Goal: Information Seeking & Learning: Find specific fact

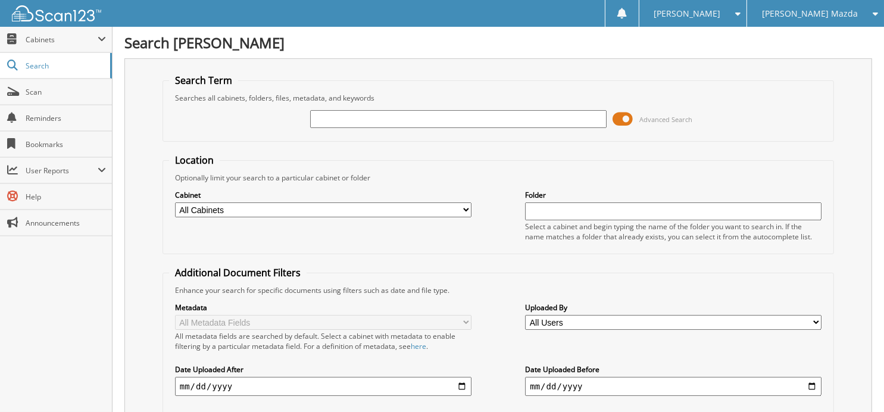
click at [402, 118] on input "text" at bounding box center [458, 119] width 296 height 18
type input "341854"
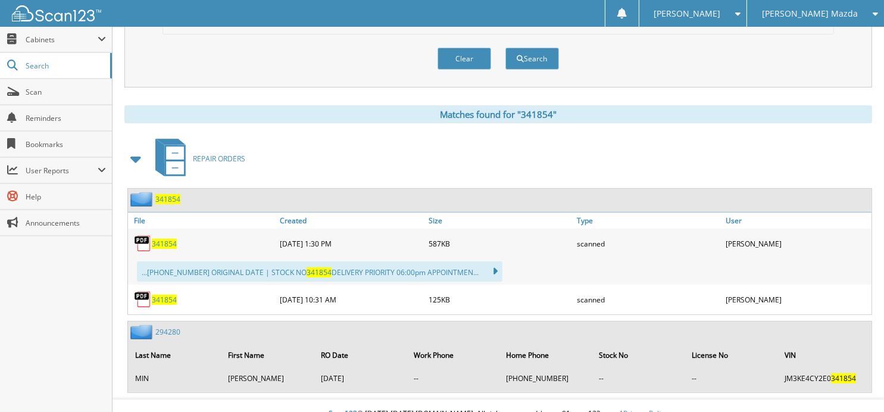
scroll to position [423, 0]
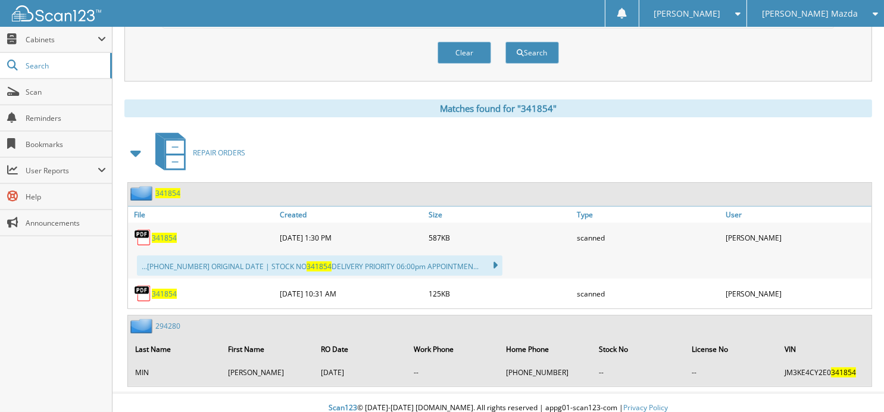
click at [170, 233] on span "341854" at bounding box center [164, 238] width 25 height 10
click at [459, 44] on button "Clear" at bounding box center [465, 53] width 54 height 22
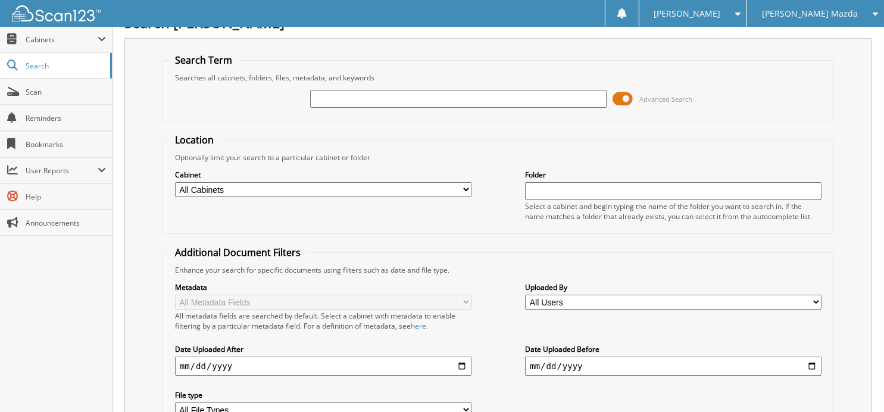
scroll to position [0, 0]
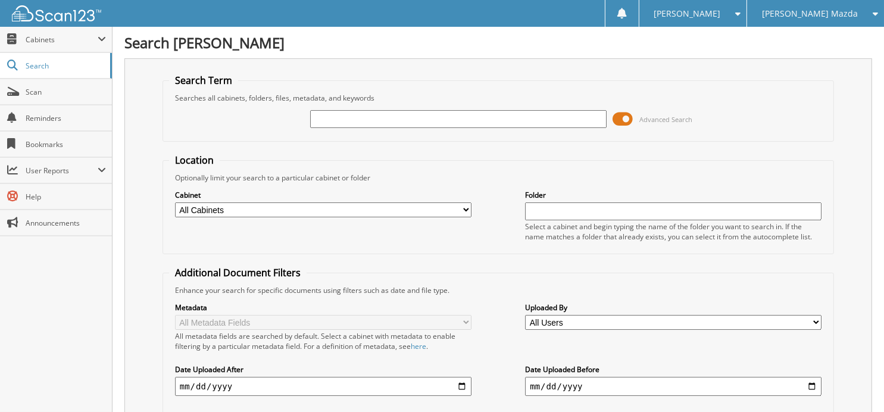
click at [372, 119] on input "text" at bounding box center [458, 119] width 296 height 18
type input "340891"
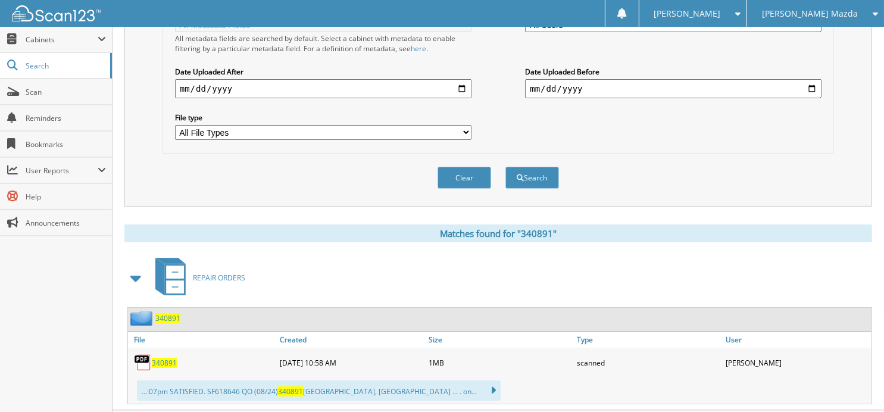
scroll to position [317, 0]
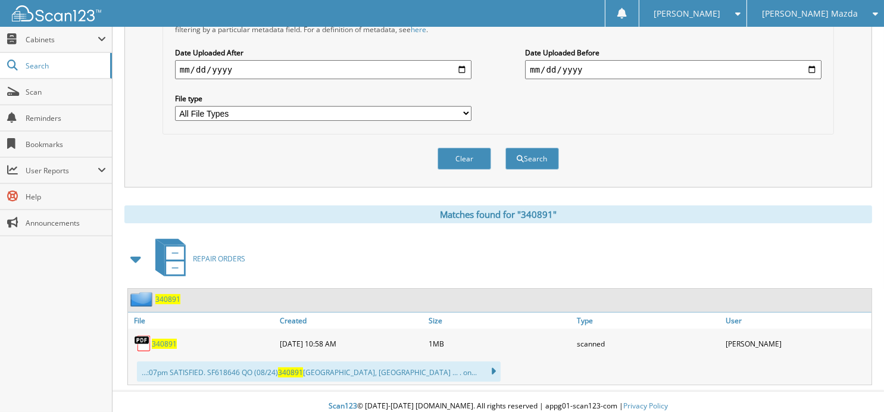
click at [164, 339] on span "340891" at bounding box center [164, 344] width 25 height 10
click at [460, 148] on button "Clear" at bounding box center [465, 159] width 54 height 22
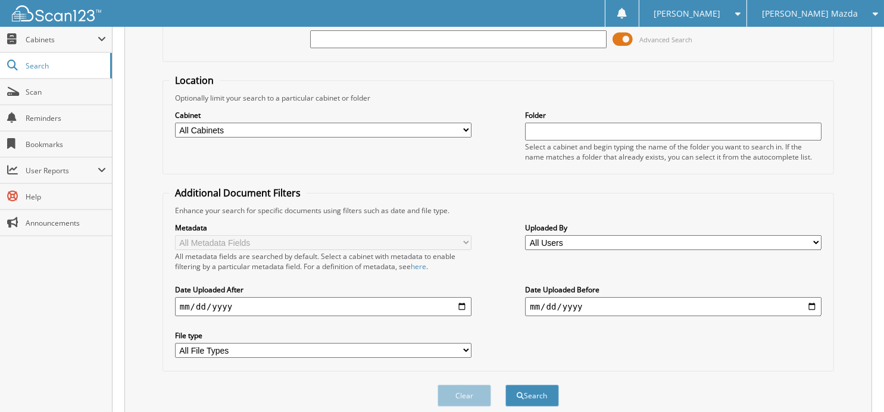
scroll to position [0, 0]
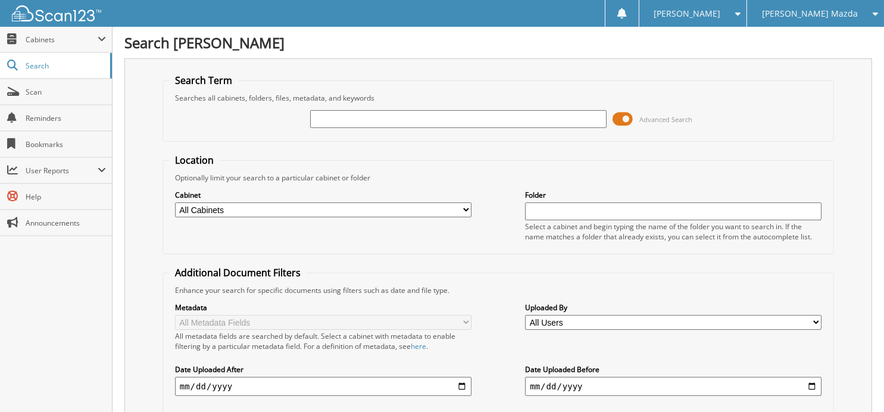
click at [398, 119] on input "text" at bounding box center [458, 119] width 296 height 18
type input "6"
type input "344565"
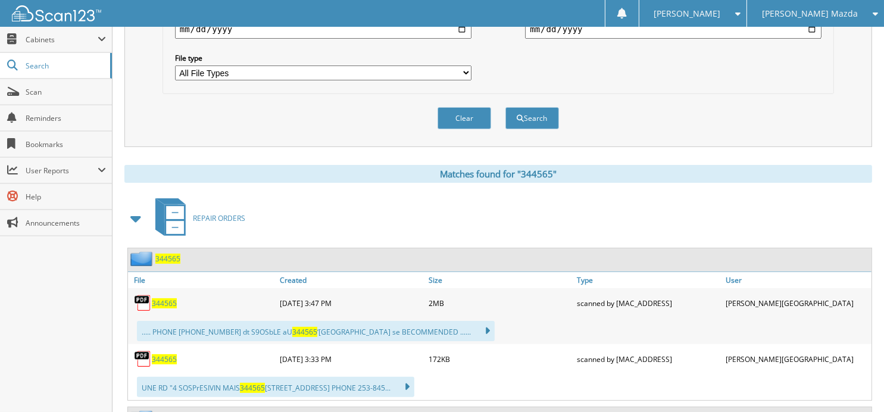
scroll to position [476, 0]
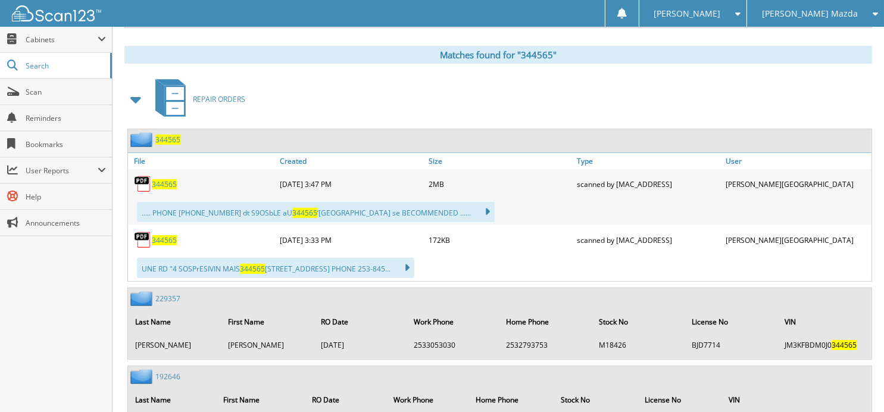
click at [164, 179] on span "344565" at bounding box center [164, 184] width 25 height 10
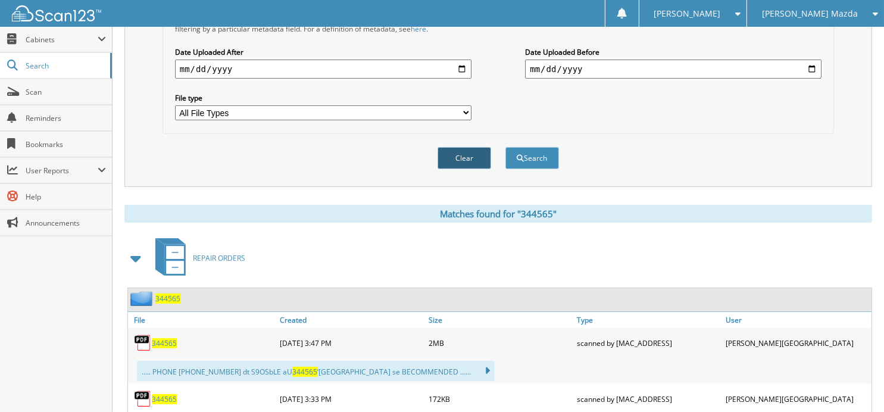
click at [486, 149] on button "Clear" at bounding box center [465, 158] width 54 height 22
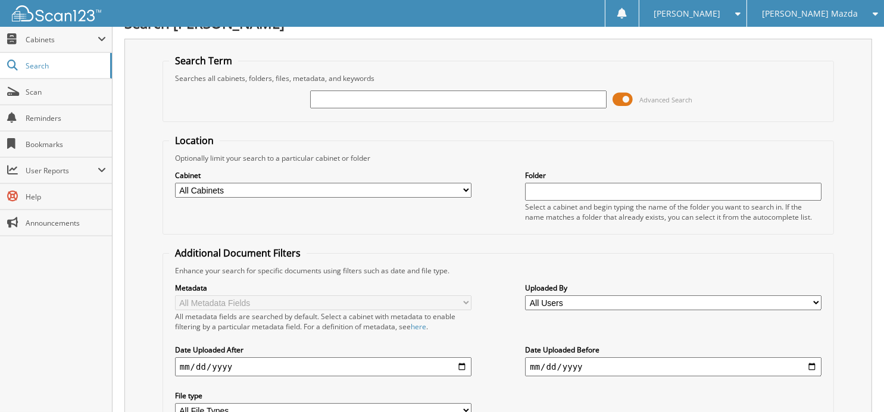
scroll to position [0, 0]
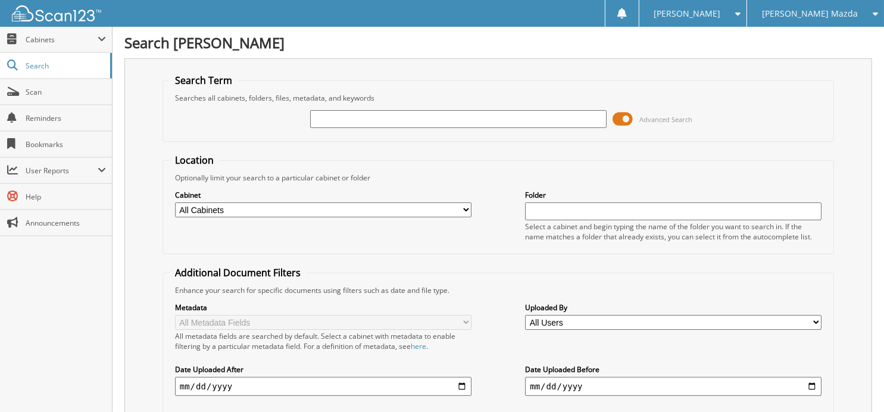
click at [422, 123] on input "text" at bounding box center [458, 119] width 296 height 18
type input "345166"
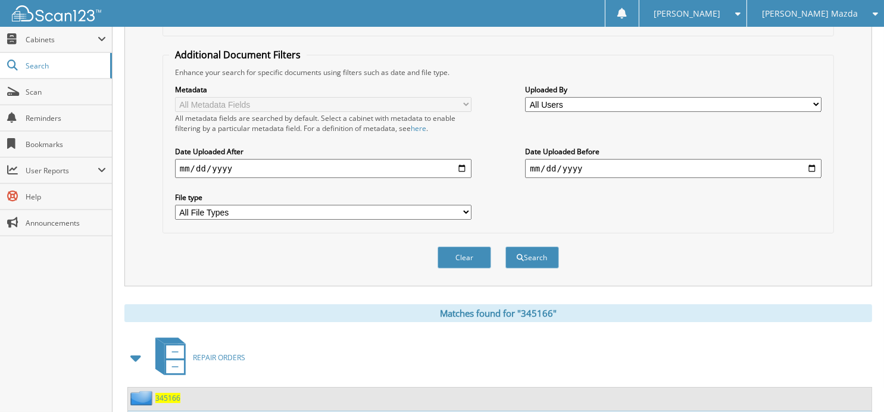
scroll to position [317, 0]
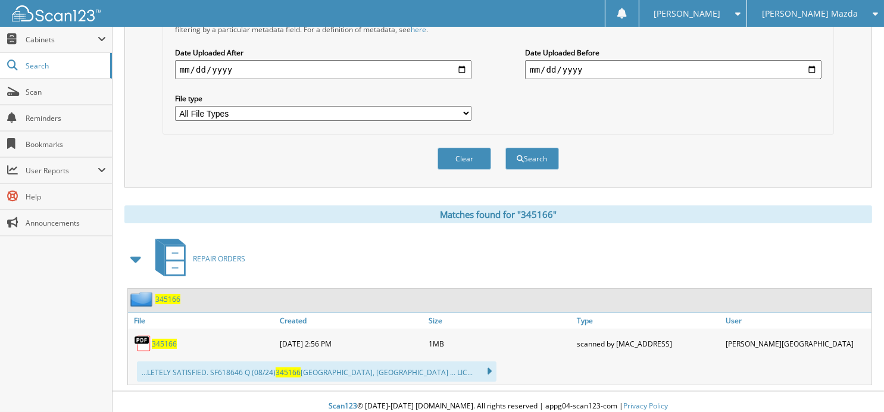
click at [164, 339] on span "345166" at bounding box center [164, 344] width 25 height 10
click at [476, 148] on button "Clear" at bounding box center [465, 159] width 54 height 22
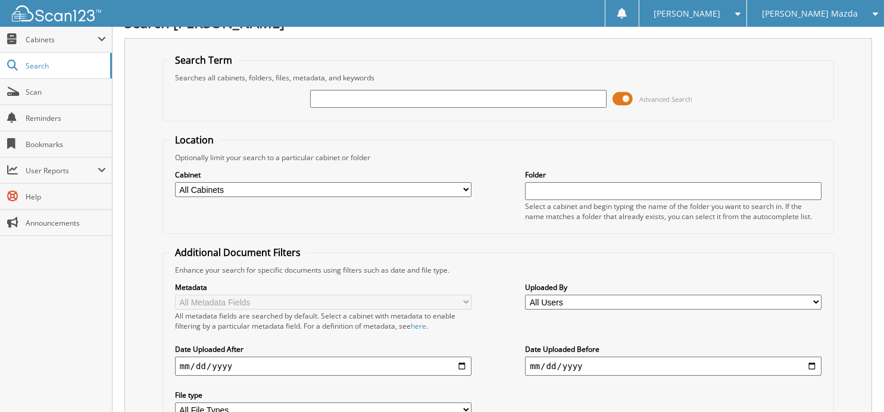
scroll to position [0, 0]
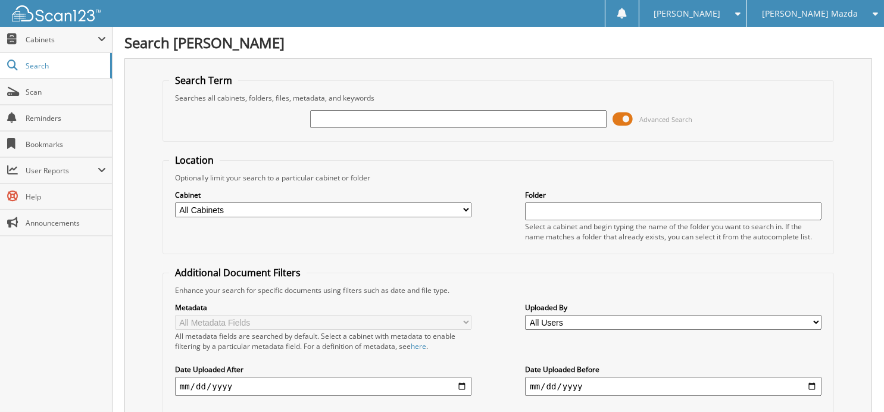
click at [332, 117] on input "text" at bounding box center [458, 119] width 296 height 18
type input "344732"
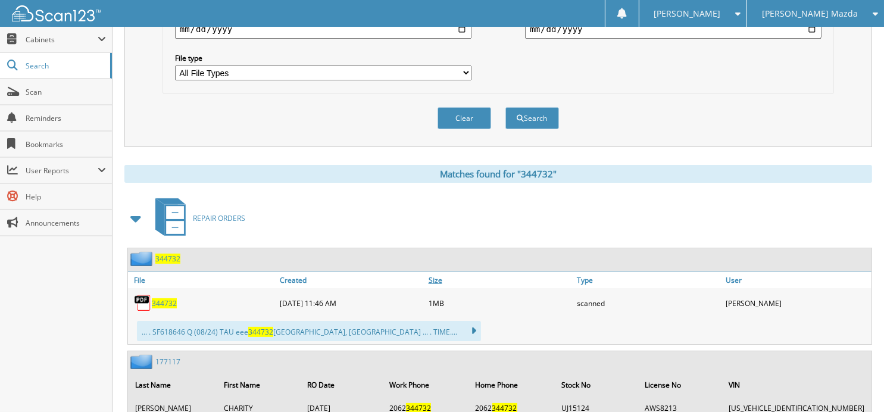
scroll to position [456, 0]
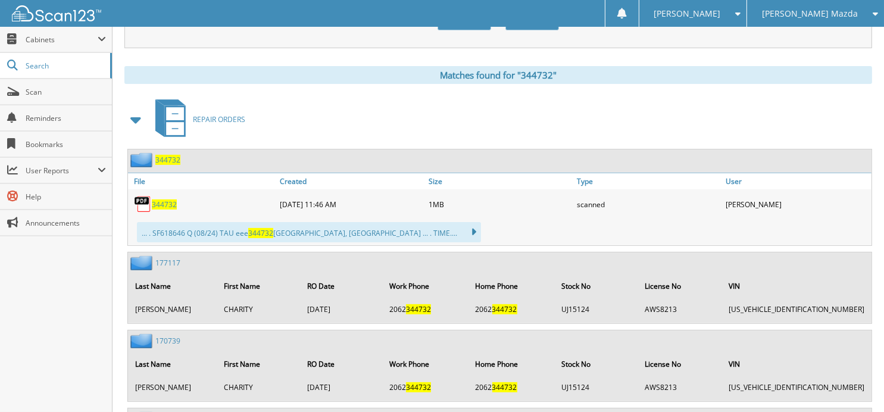
click at [161, 199] on span "344732" at bounding box center [164, 204] width 25 height 10
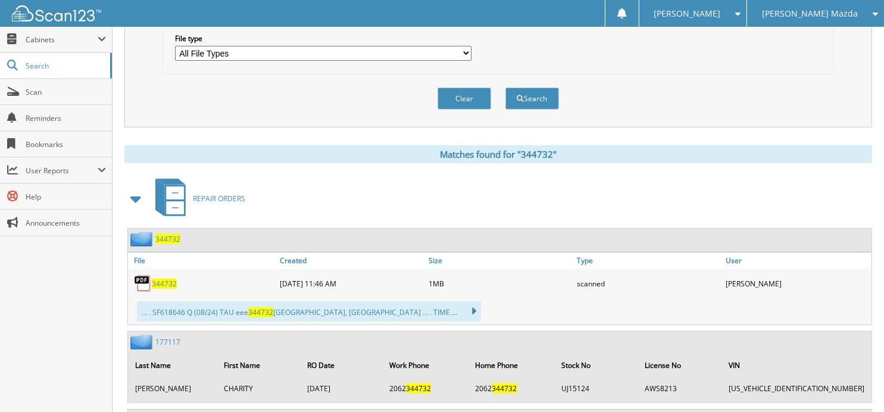
scroll to position [277, 0]
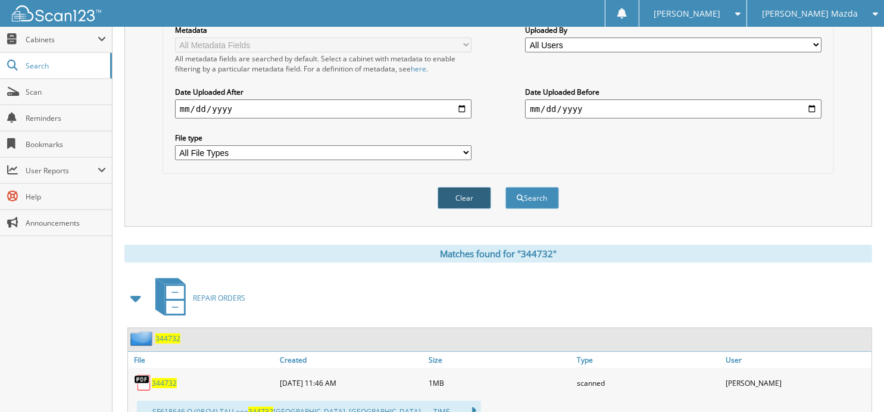
click at [474, 187] on button "Clear" at bounding box center [465, 198] width 54 height 22
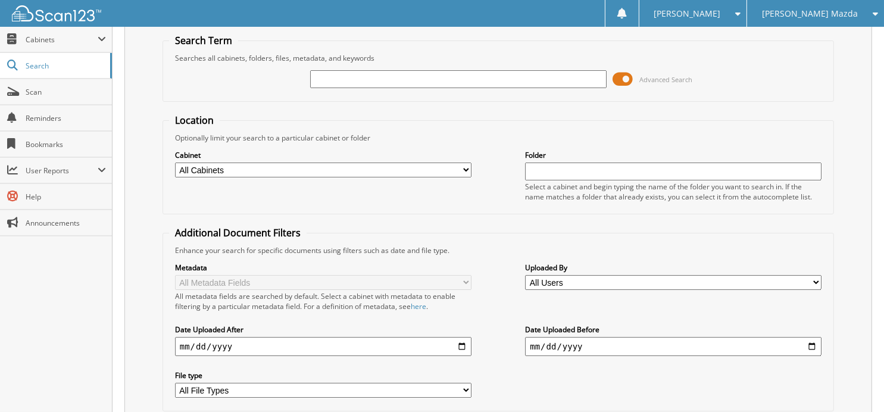
scroll to position [0, 0]
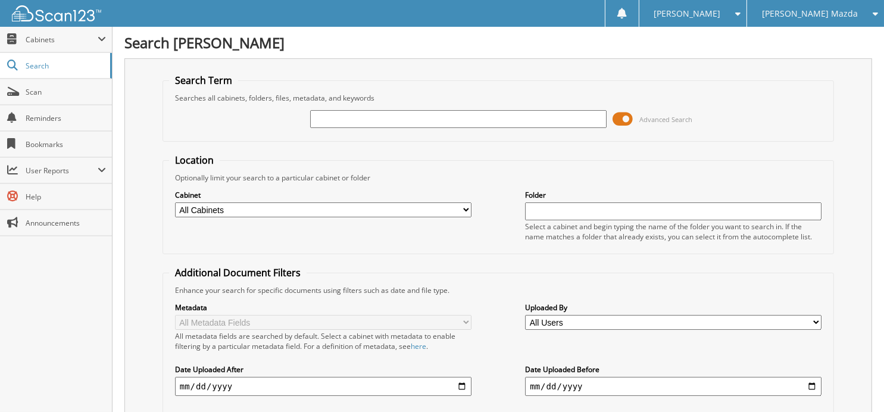
click at [463, 121] on input "text" at bounding box center [458, 119] width 296 height 18
type input "344735"
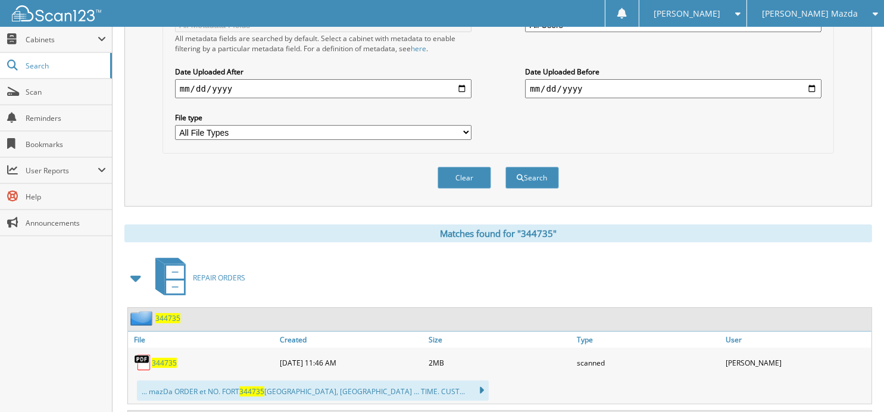
scroll to position [393, 0]
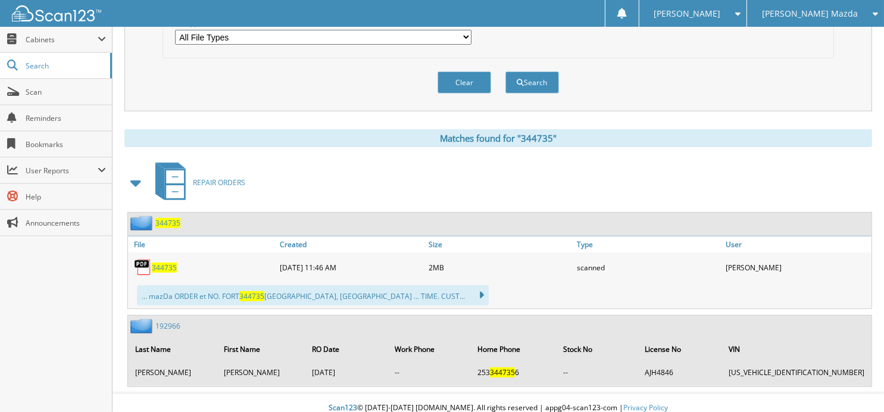
click at [167, 263] on span "344735" at bounding box center [164, 268] width 25 height 10
click at [461, 79] on button "Clear" at bounding box center [465, 82] width 54 height 22
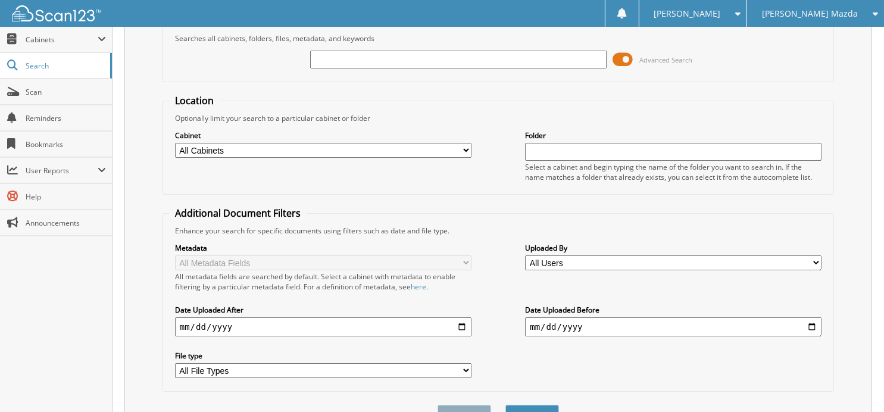
scroll to position [0, 0]
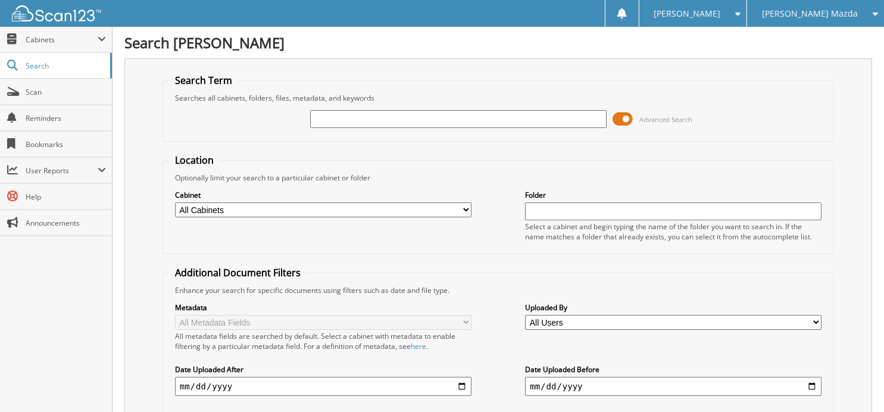
click at [419, 123] on input "text" at bounding box center [458, 119] width 296 height 18
type input "344632"
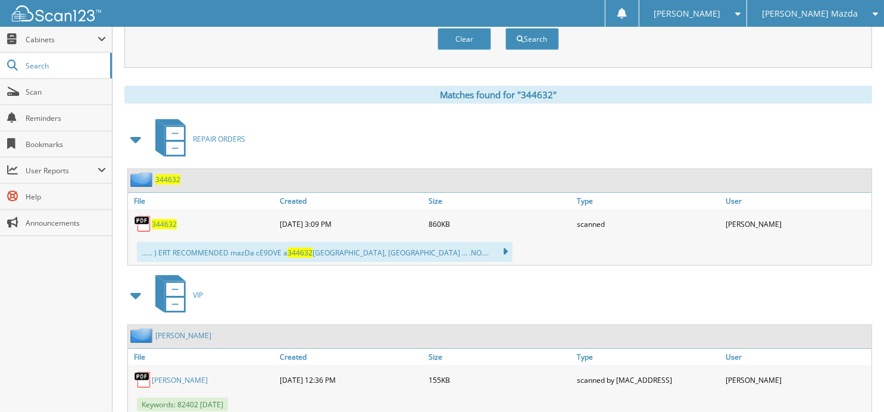
scroll to position [484, 0]
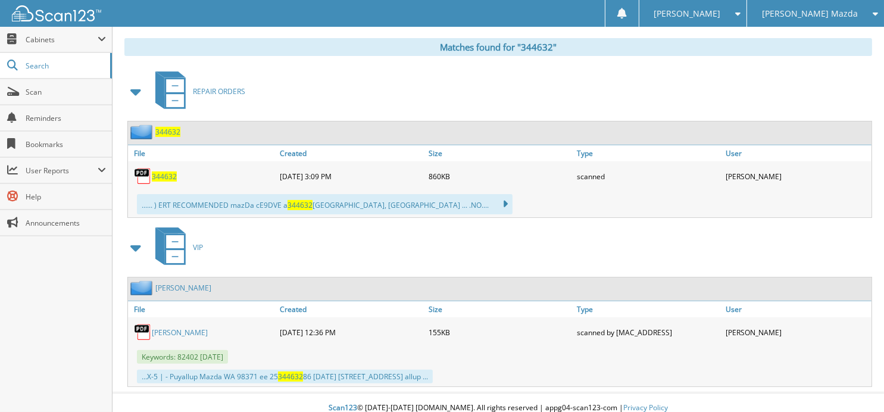
click at [161, 171] on span "344632" at bounding box center [164, 176] width 25 height 10
click at [32, 65] on span "Search" at bounding box center [65, 66] width 79 height 10
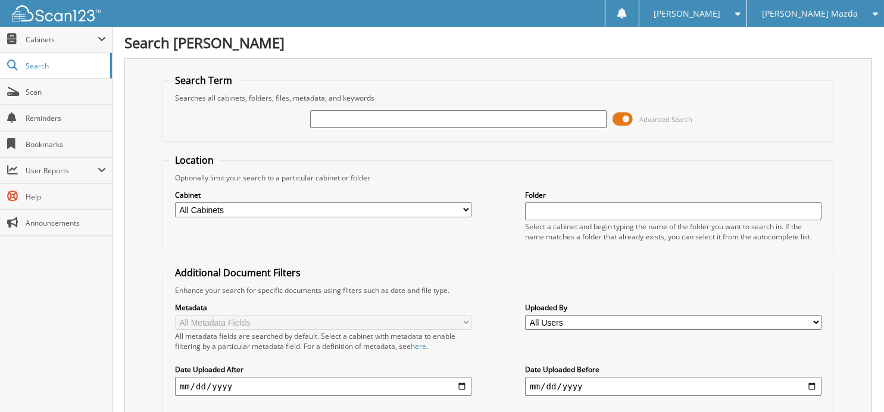
click at [379, 118] on input "text" at bounding box center [458, 119] width 296 height 18
type input "344269"
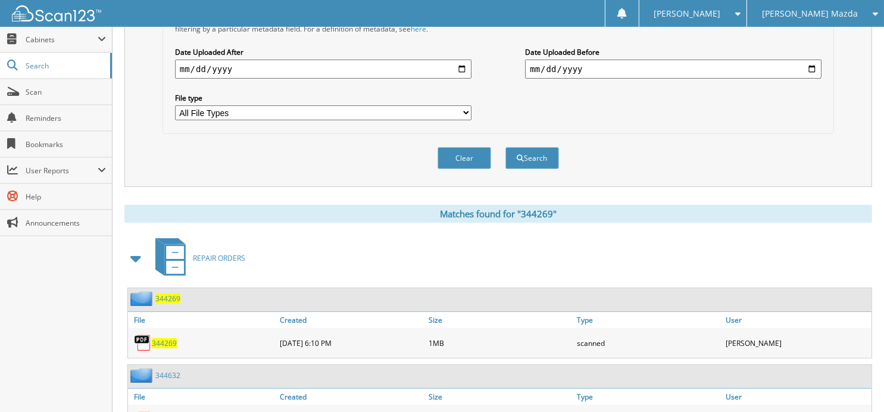
scroll to position [386, 0]
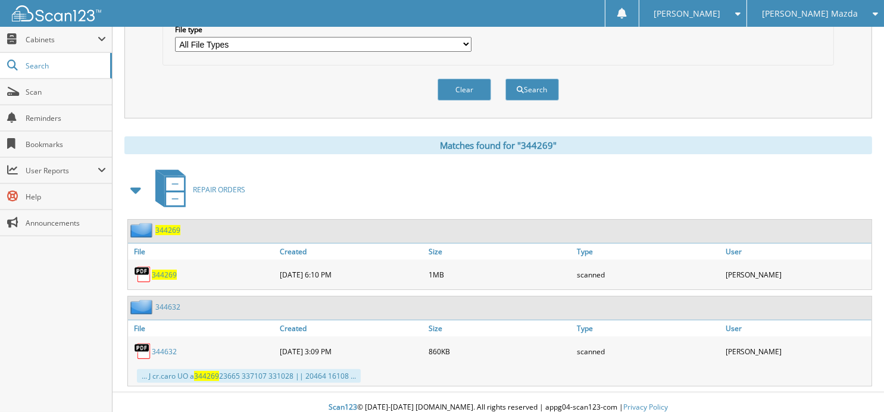
click at [160, 270] on span "344269" at bounding box center [164, 275] width 25 height 10
click at [152, 270] on link "344269" at bounding box center [164, 275] width 25 height 10
click at [449, 83] on button "Clear" at bounding box center [465, 90] width 54 height 22
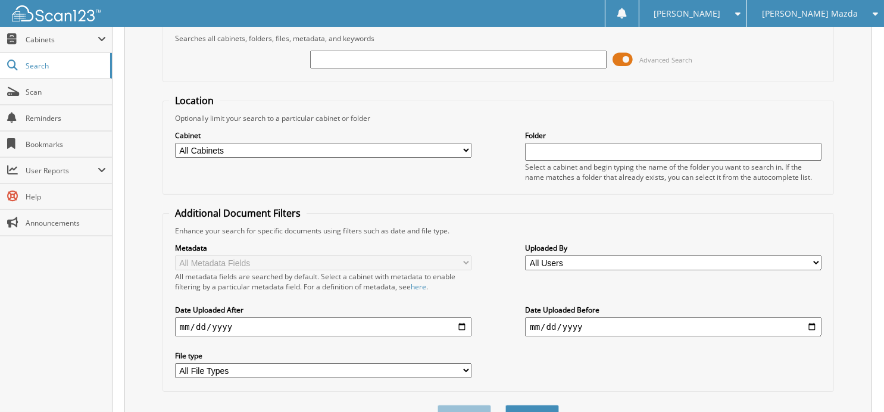
scroll to position [0, 0]
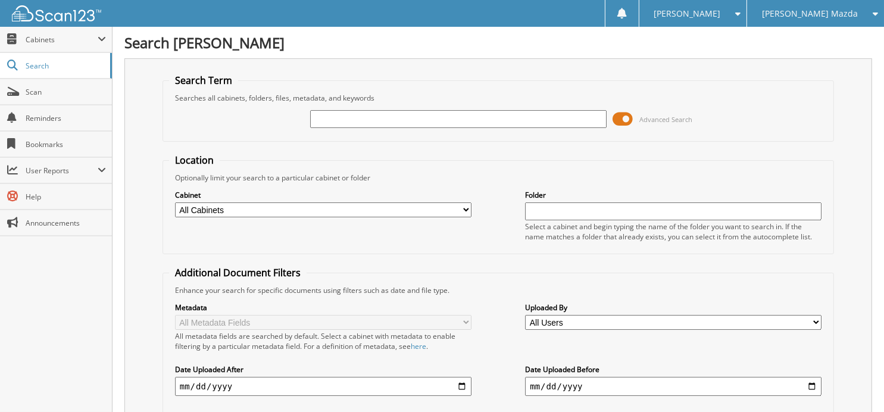
click at [417, 112] on input "text" at bounding box center [458, 119] width 296 height 18
type input "345378"
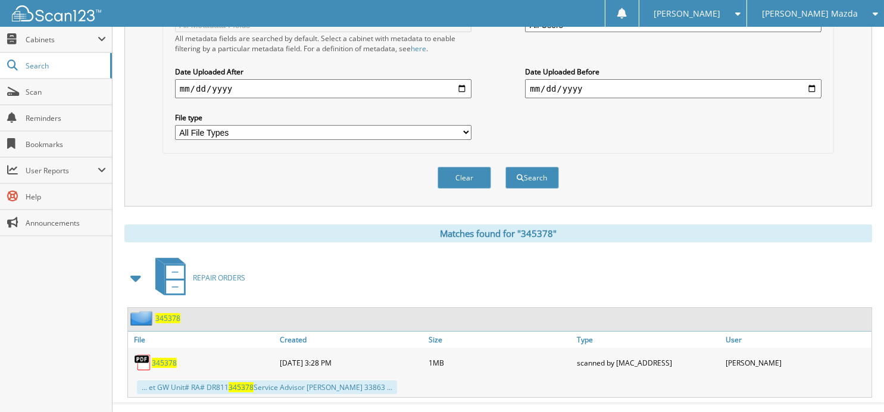
scroll to position [310, 0]
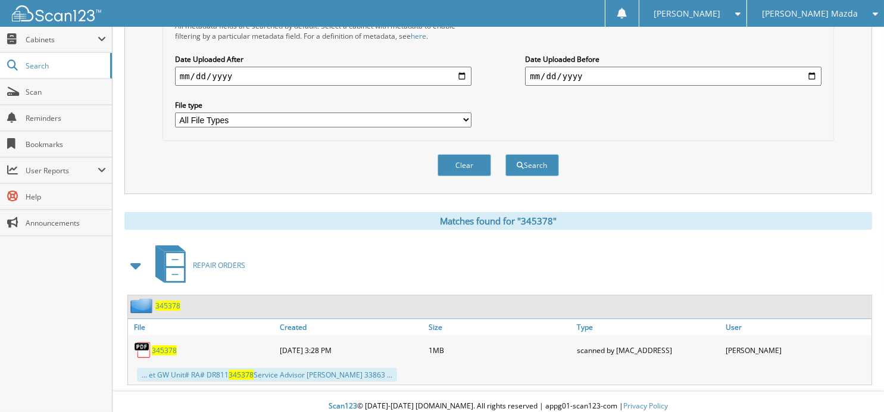
click at [166, 345] on span "345378" at bounding box center [164, 350] width 25 height 10
